Goal: Task Accomplishment & Management: Use online tool/utility

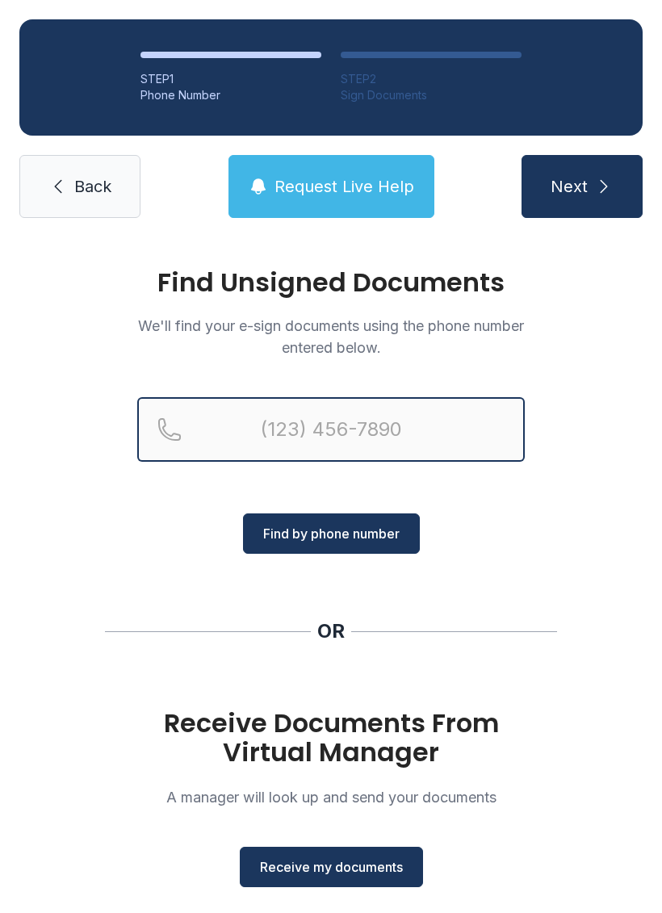
click at [430, 413] on input "Reservation phone number" at bounding box center [331, 429] width 388 height 65
type input "("
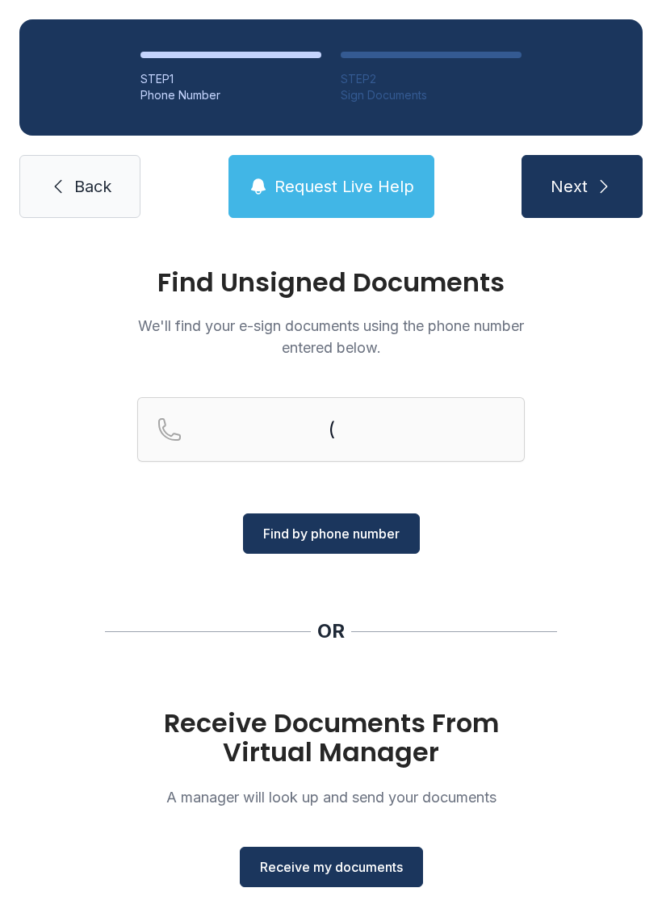
click at [605, 517] on div "Find Unsigned Documents We'll find your e-sign documents using the phone number…" at bounding box center [331, 594] width 662 height 715
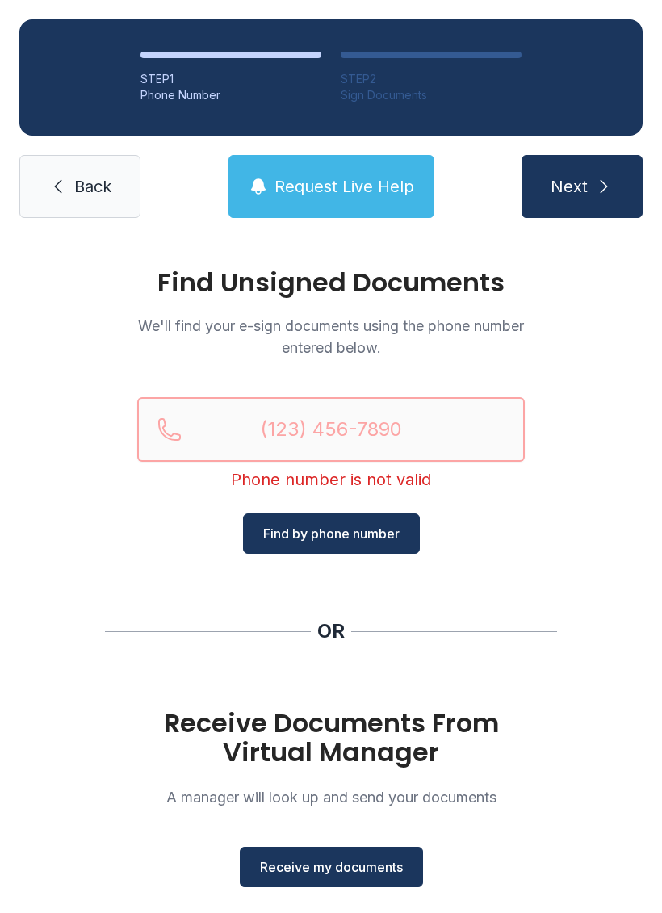
click at [407, 442] on input "Reservation phone number" at bounding box center [331, 429] width 388 height 65
type input "(803)"
click at [590, 532] on div "Find Unsigned Documents We'll find your e-sign documents using the phone number…" at bounding box center [331, 594] width 662 height 715
click at [380, 865] on span "Receive my documents" at bounding box center [331, 867] width 143 height 19
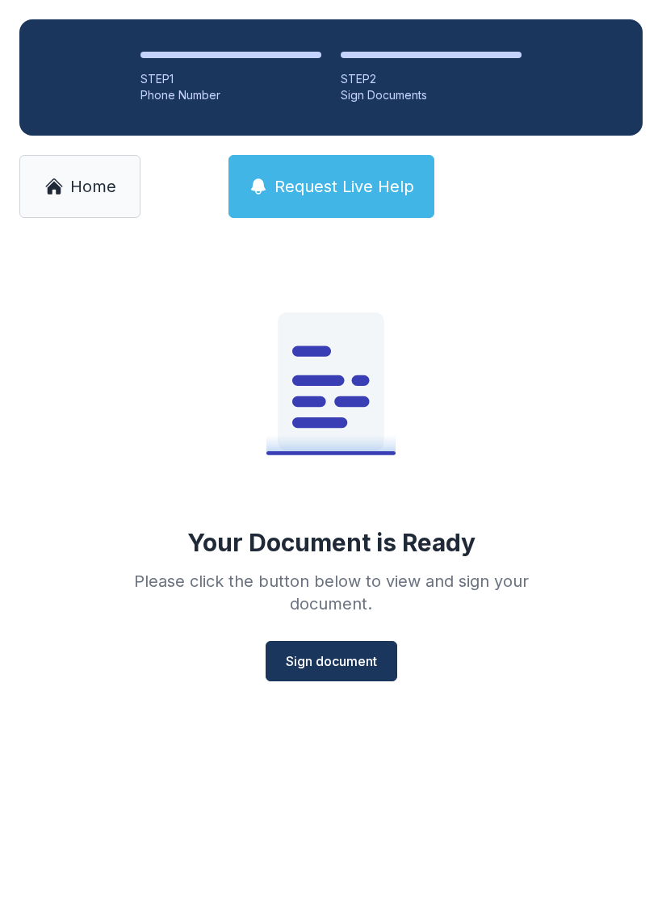
click at [337, 656] on span "Sign document" at bounding box center [331, 661] width 91 height 19
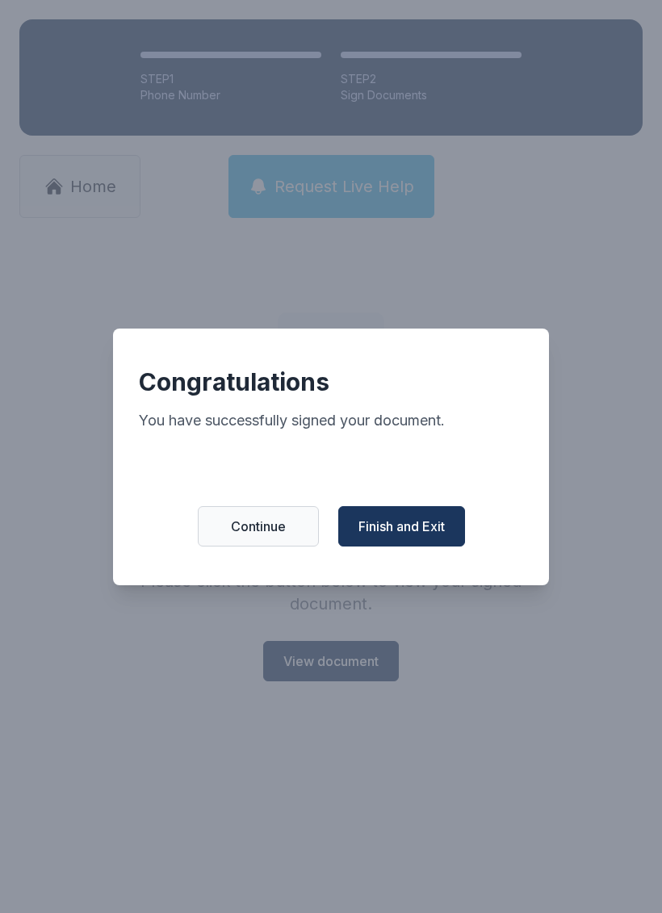
click at [426, 513] on div "Congratulations You have successfully signed your document. Continue Finish and…" at bounding box center [331, 457] width 436 height 257
click at [426, 512] on div "Congratulations You have successfully signed your document. Continue Finish and…" at bounding box center [331, 457] width 436 height 257
click at [421, 536] on span "Finish and Exit" at bounding box center [402, 526] width 86 height 19
